Goal: Book appointment/travel/reservation

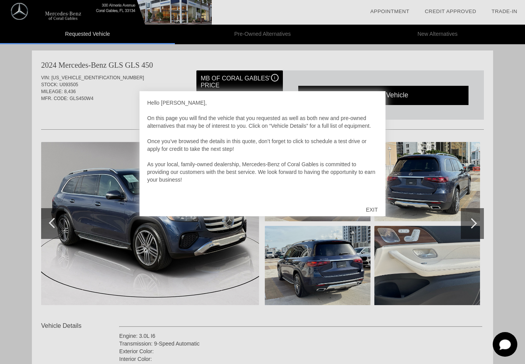
click at [371, 210] on div "EXIT" at bounding box center [371, 209] width 27 height 23
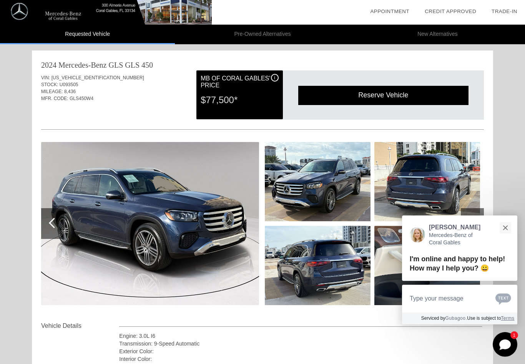
click at [300, 183] on img at bounding box center [318, 181] width 106 height 79
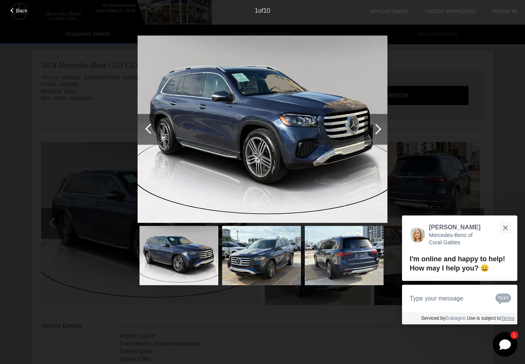
click at [380, 133] on div at bounding box center [376, 129] width 23 height 31
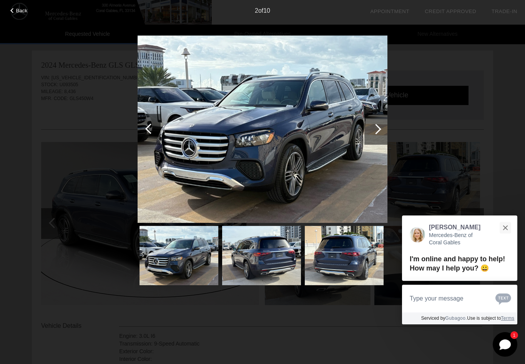
click at [378, 132] on div at bounding box center [376, 129] width 23 height 31
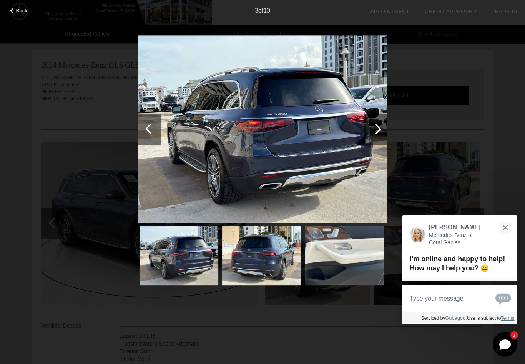
click at [379, 131] on div at bounding box center [376, 129] width 10 height 10
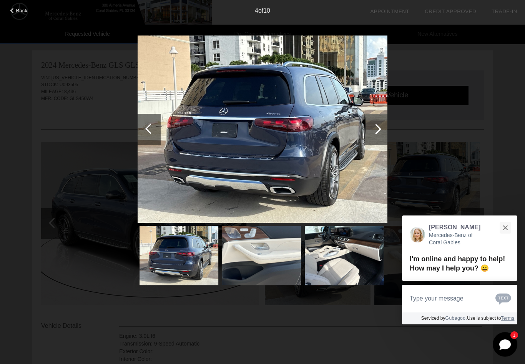
click at [262, 259] on img at bounding box center [261, 255] width 79 height 59
click at [268, 251] on img at bounding box center [261, 255] width 79 height 59
click at [385, 127] on div at bounding box center [376, 129] width 23 height 31
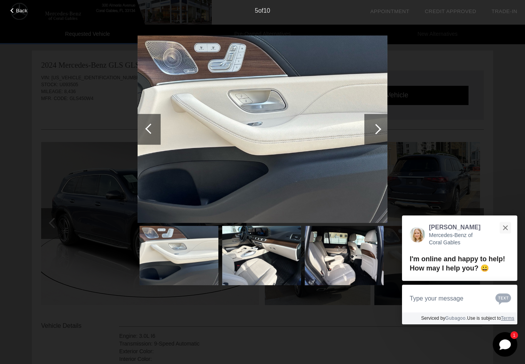
click at [381, 128] on div at bounding box center [376, 129] width 23 height 31
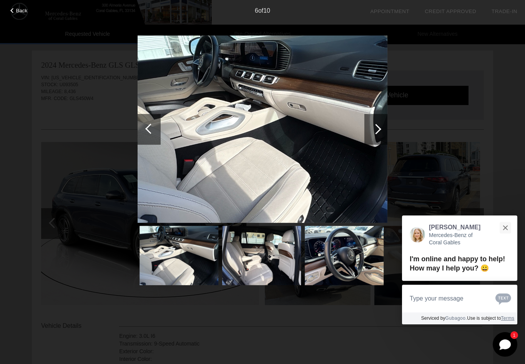
click at [376, 132] on div at bounding box center [376, 129] width 10 height 10
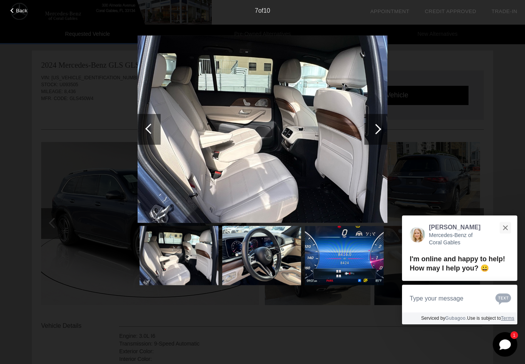
click at [377, 133] on div at bounding box center [376, 129] width 10 height 10
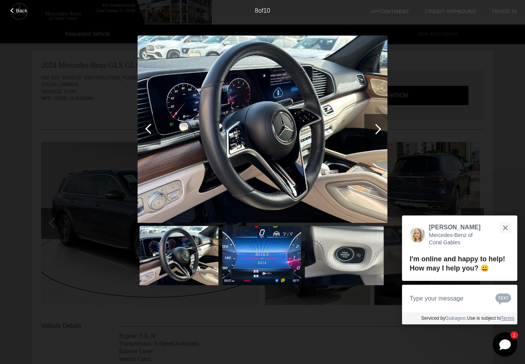
click at [508, 227] on button "Close" at bounding box center [505, 227] width 17 height 17
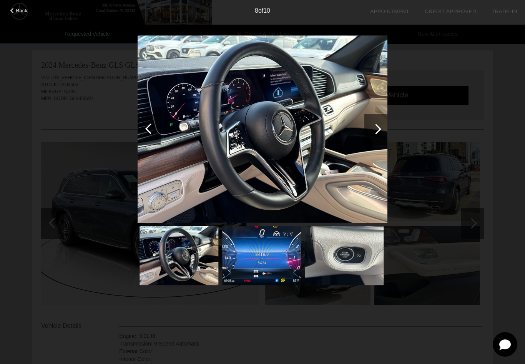
click at [18, 13] on span "Back" at bounding box center [22, 11] width 12 height 6
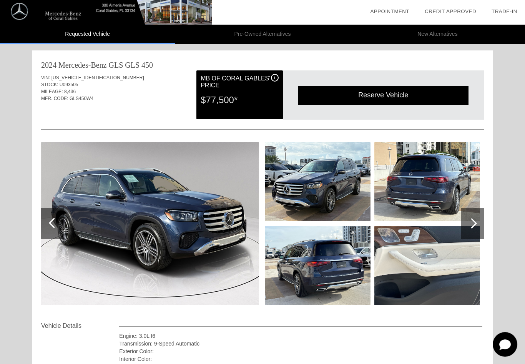
click at [390, 91] on div "Reserve Vehicle" at bounding box center [383, 95] width 170 height 19
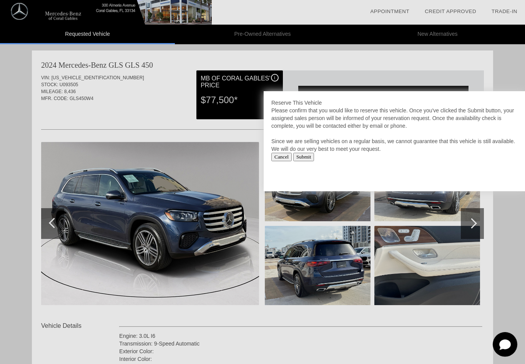
click at [315, 155] on input "Submit" at bounding box center [303, 157] width 21 height 8
